Goal: Task Accomplishment & Management: Manage account settings

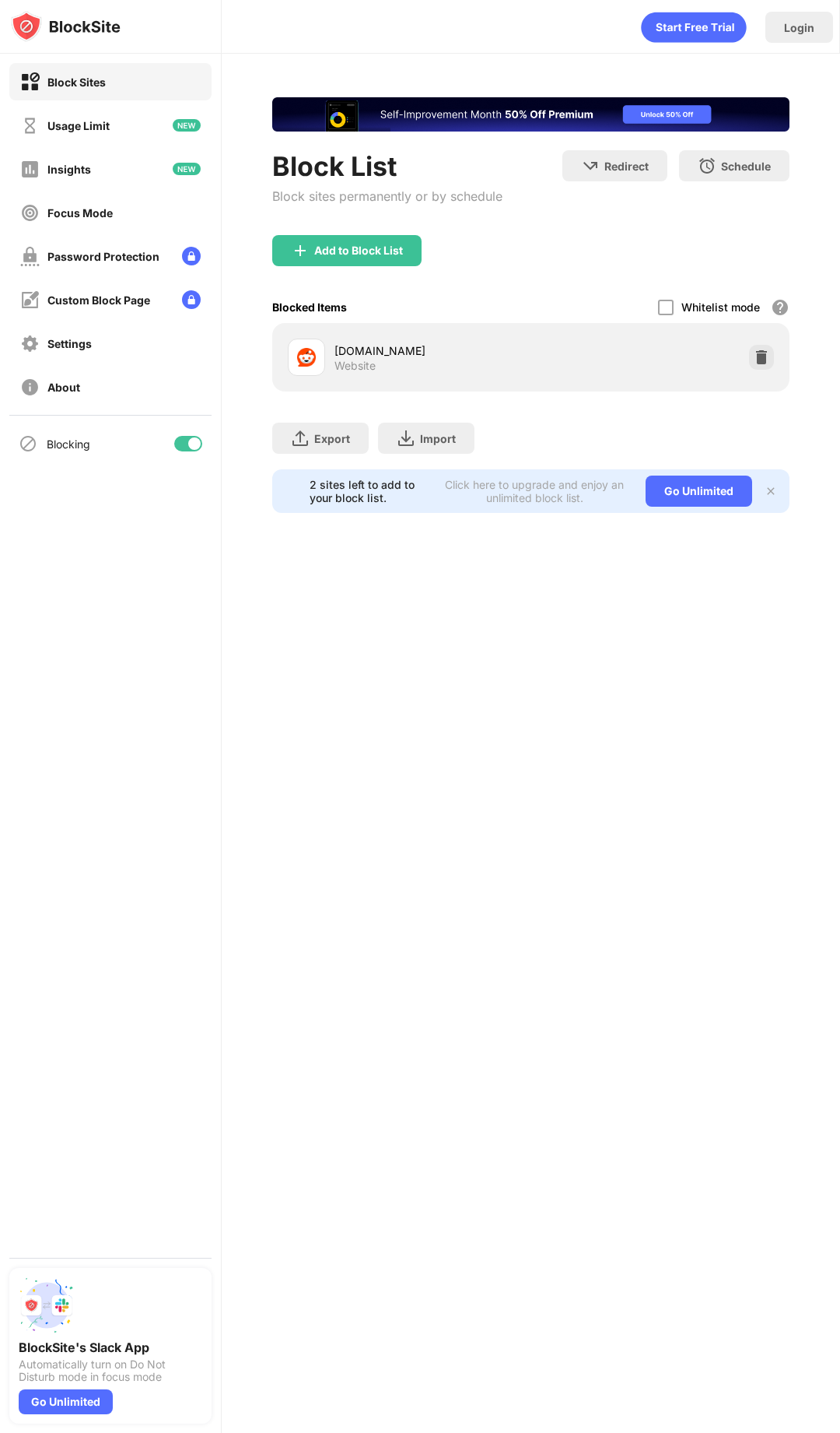
click at [774, 364] on div "[DOMAIN_NAME] Website" at bounding box center [531, 357] width 499 height 50
click at [754, 360] on img at bounding box center [762, 357] width 16 height 16
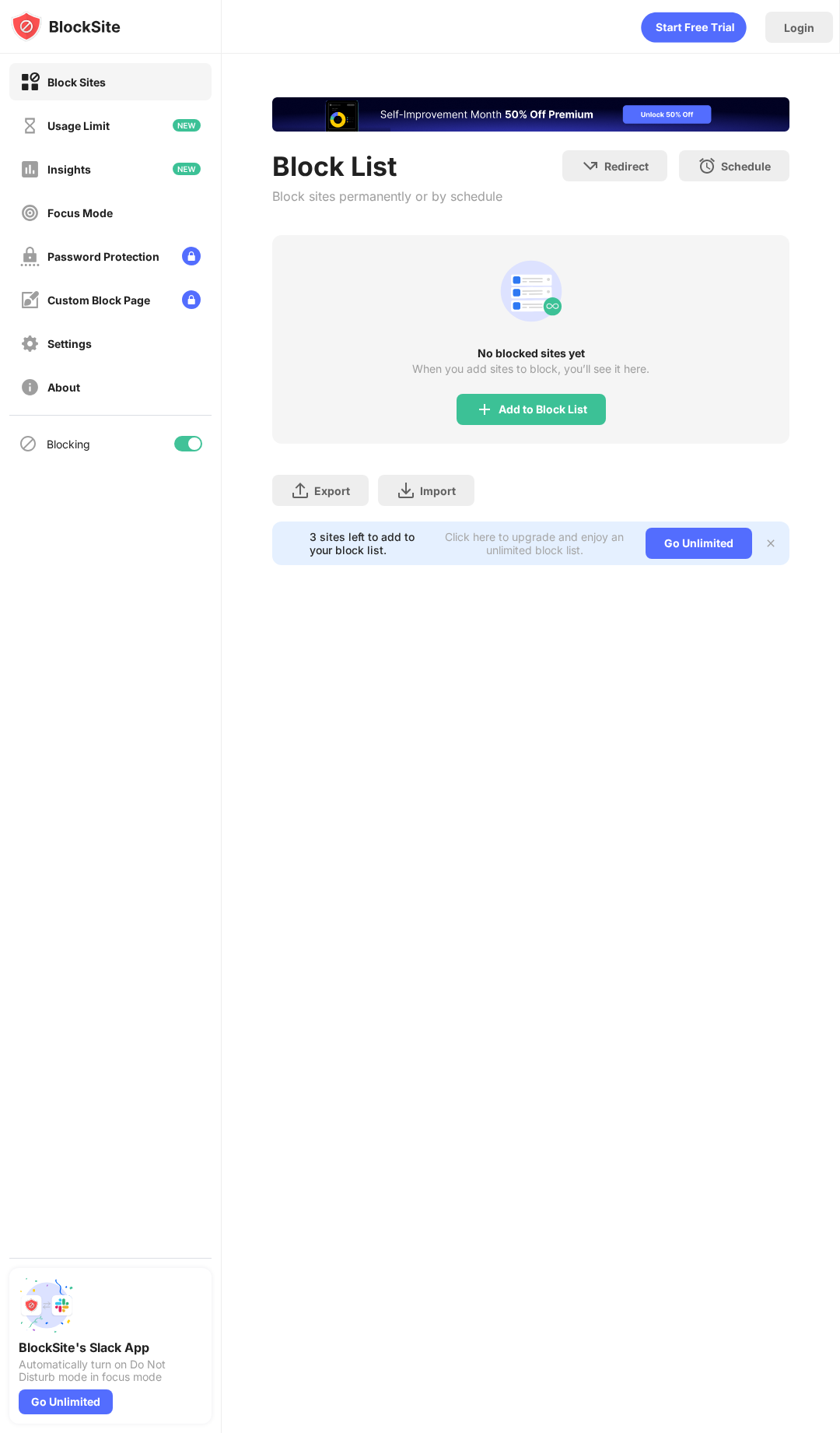
click at [505, 425] on div "No blocked sites yet When you add sites to block, you’ll see it here. Add to Bl…" at bounding box center [531, 339] width 518 height 208
click at [505, 410] on div "Add to Block List" at bounding box center [543, 410] width 89 height 13
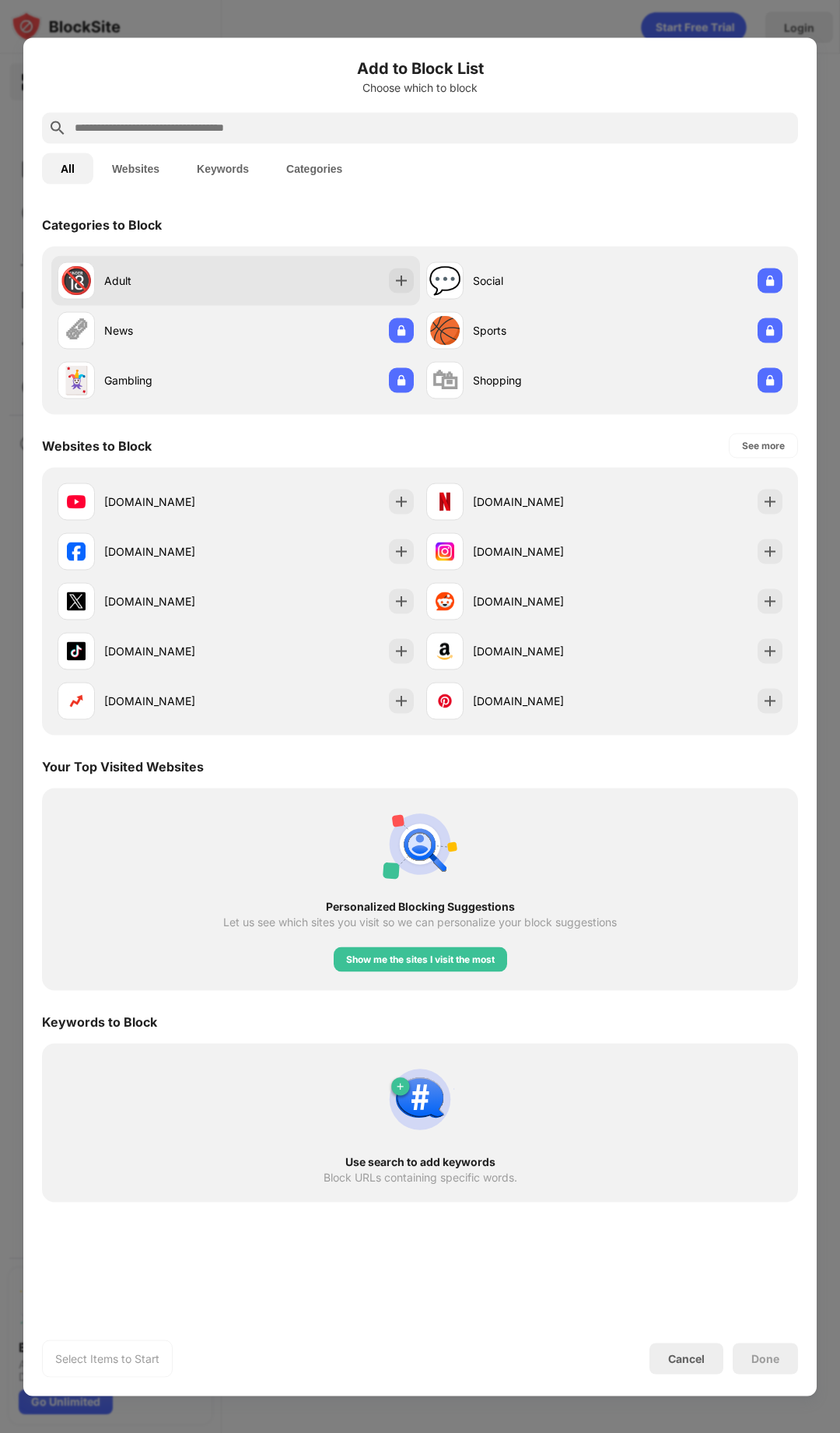
click at [414, 288] on div "🔞 Adult" at bounding box center [236, 280] width 369 height 50
